Goal: Check status

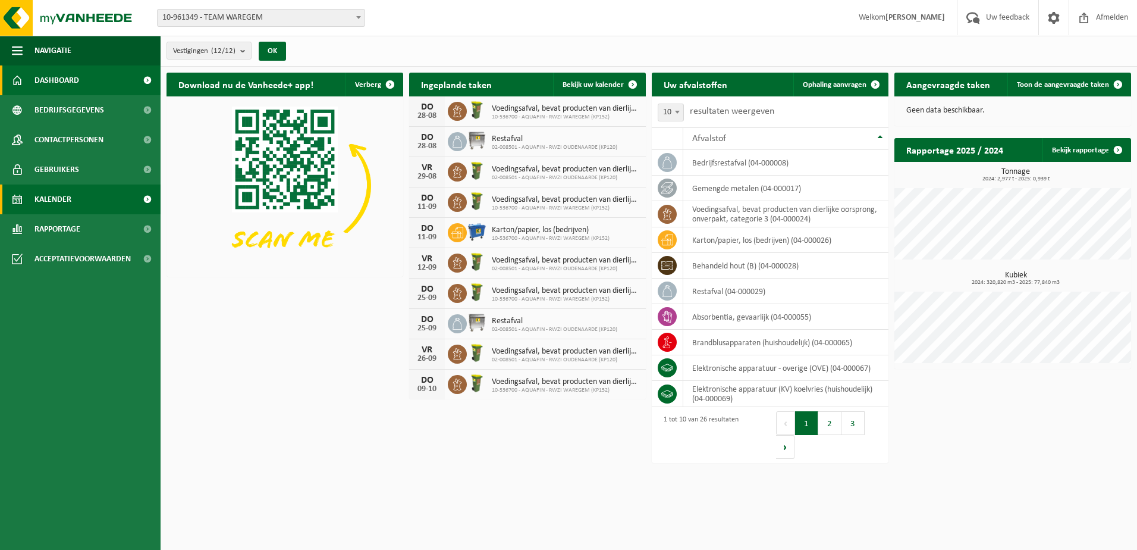
click at [58, 206] on span "Kalender" at bounding box center [53, 199] width 37 height 30
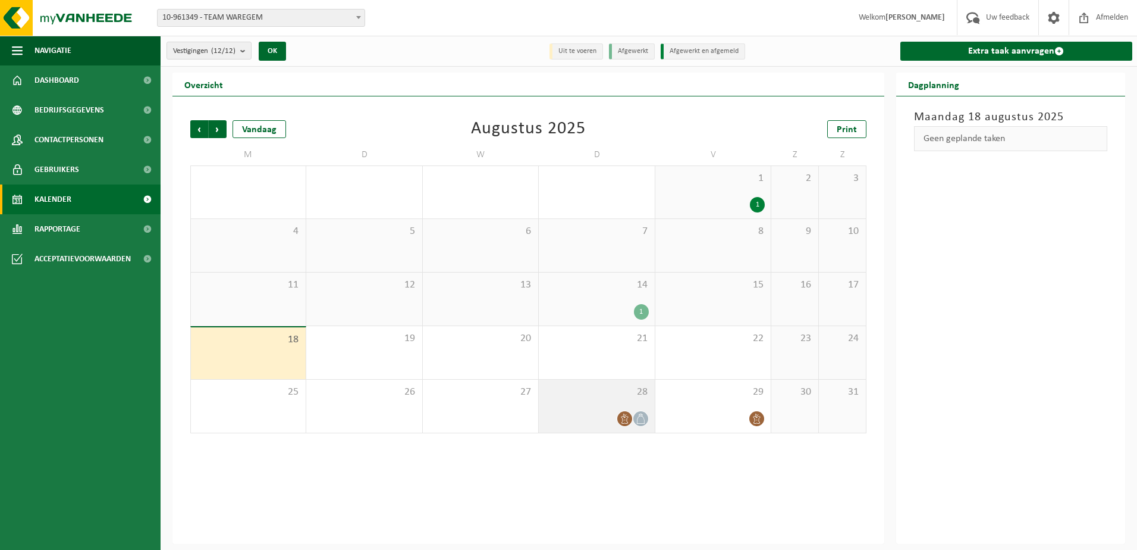
click at [578, 400] on div "28" at bounding box center [596, 406] width 115 height 53
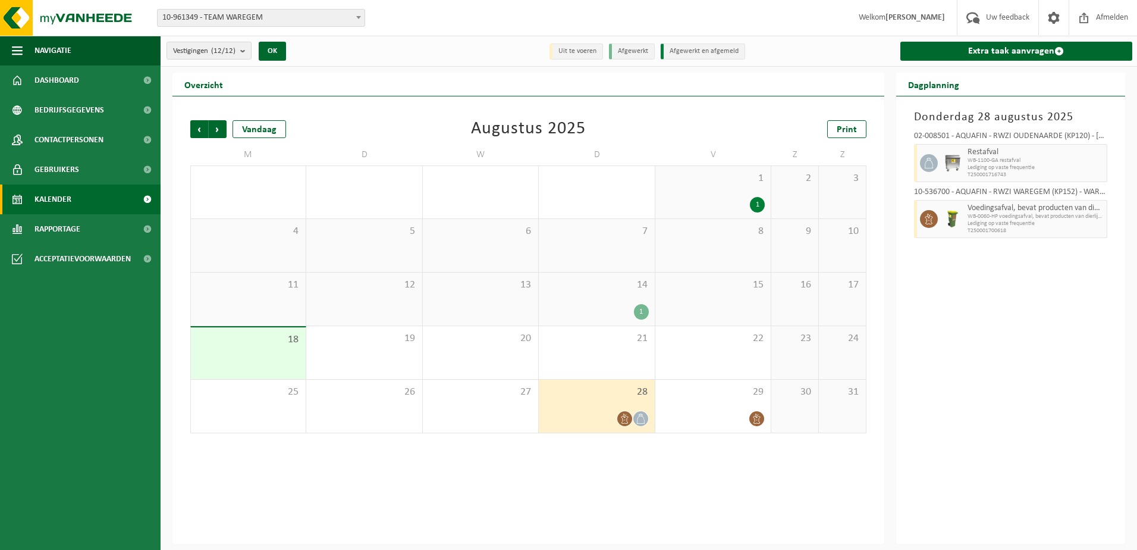
click at [592, 304] on div "1" at bounding box center [597, 311] width 104 height 15
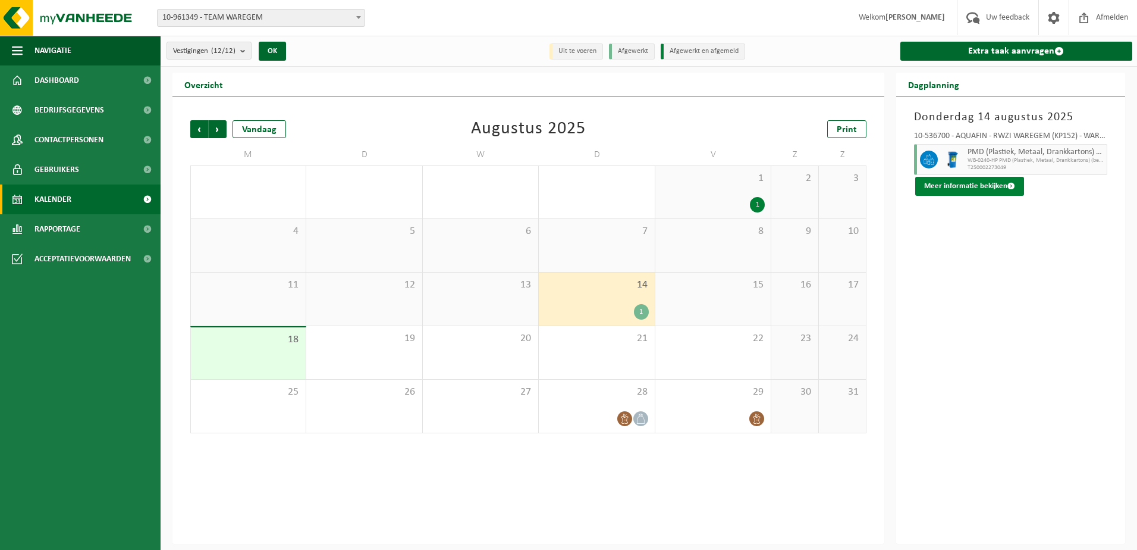
click at [962, 185] on button "Meer informatie bekijken" at bounding box center [970, 186] width 109 height 19
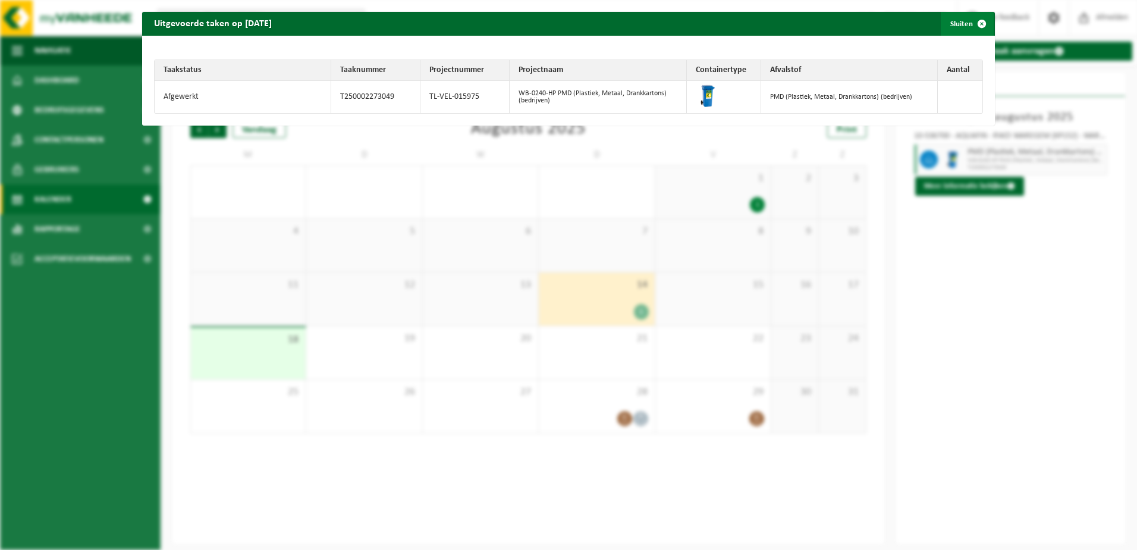
click at [977, 26] on span "button" at bounding box center [982, 24] width 24 height 24
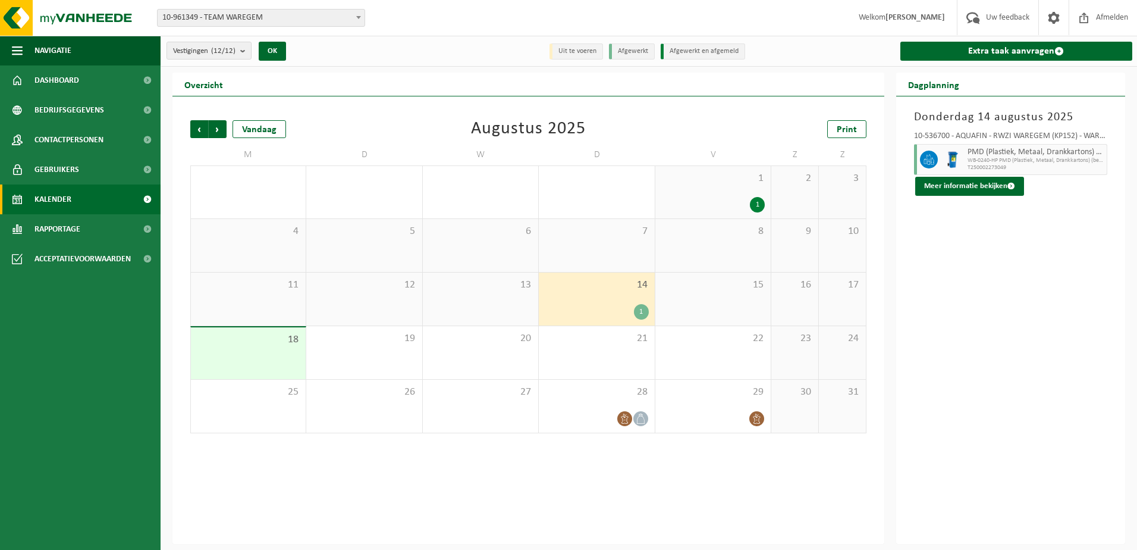
click at [725, 209] on div "1" at bounding box center [714, 204] width 104 height 15
